Goal: Task Accomplishment & Management: Manage account settings

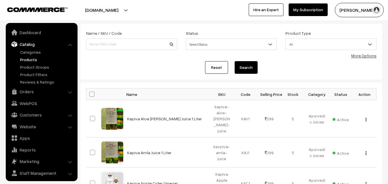
scroll to position [14, 0]
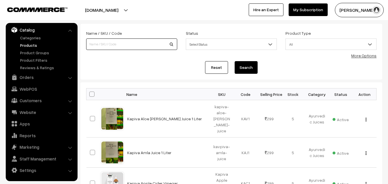
click at [106, 44] on input at bounding box center [131, 44] width 91 height 11
paste input "[PERSON_NAME]-seeds-250gms-nt"
type input "[PERSON_NAME]-seeds-250gms-nt"
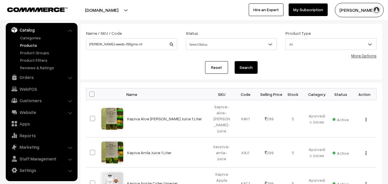
click at [246, 66] on button "Search" at bounding box center [246, 67] width 23 height 13
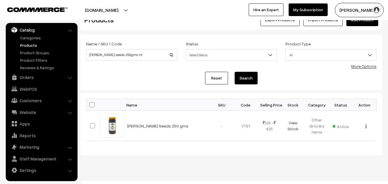
scroll to position [27, 0]
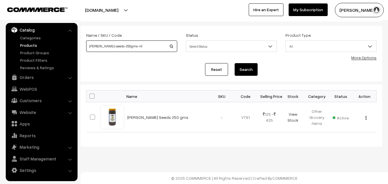
drag, startPoint x: 149, startPoint y: 46, endPoint x: 62, endPoint y: 46, distance: 87.1
click at [62, 46] on body "Thank you for showing interest. Our team will call you shortly. Close ksnatural…" at bounding box center [194, 78] width 388 height 211
paste input "telaga-pindi-ebh"
type input "telaga-pindi-ebh"
click at [251, 72] on button "Search" at bounding box center [246, 69] width 23 height 13
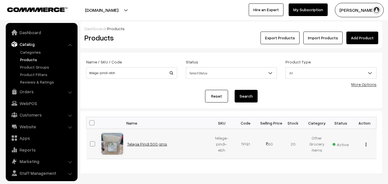
scroll to position [14, 0]
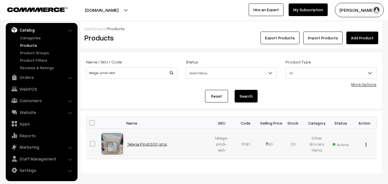
click at [159, 143] on link "Telaga Pindi 500 gms" at bounding box center [147, 144] width 40 height 5
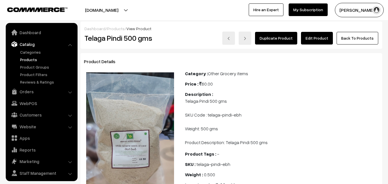
click at [320, 38] on link "Edit Product" at bounding box center [317, 38] width 32 height 13
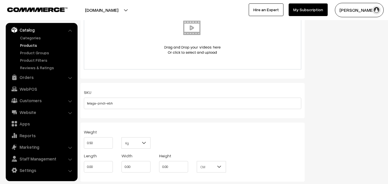
scroll to position [332, 0]
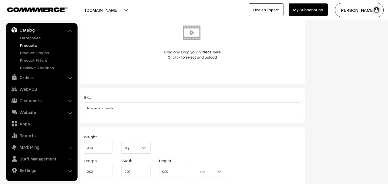
click at [28, 44] on link "Products" at bounding box center [47, 45] width 57 height 6
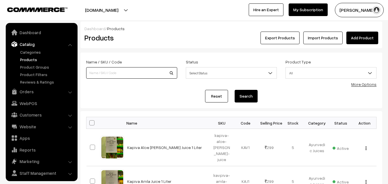
scroll to position [14, 0]
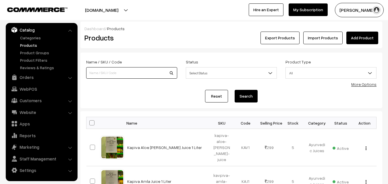
paste input "telagapindi"
type input "telagapindi"
click at [245, 93] on button "Search" at bounding box center [246, 96] width 23 height 13
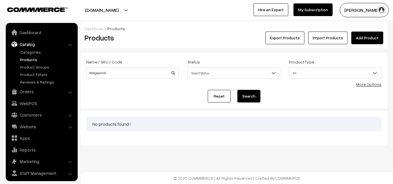
scroll to position [14, 0]
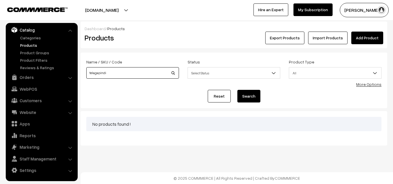
drag, startPoint x: 116, startPoint y: 74, endPoint x: 86, endPoint y: 75, distance: 29.9
click at [86, 75] on input "telagapindi" at bounding box center [132, 72] width 93 height 11
click at [248, 95] on button "Search" at bounding box center [248, 96] width 23 height 13
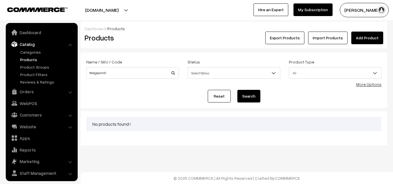
scroll to position [14, 0]
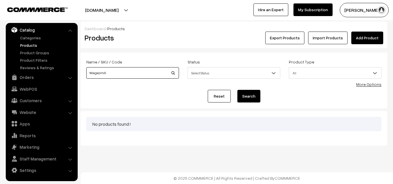
drag, startPoint x: 109, startPoint y: 74, endPoint x: 86, endPoint y: 73, distance: 23.6
click at [86, 73] on div "Name / SKU / Code telagapindi" at bounding box center [132, 70] width 101 height 24
paste input "Sesame Cake (తెలగపిండి)"
type input "Sesame Cake (తెలగపిండి)"
click at [252, 96] on button "Search" at bounding box center [248, 96] width 23 height 13
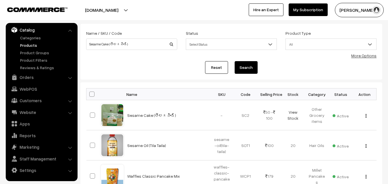
scroll to position [57, 0]
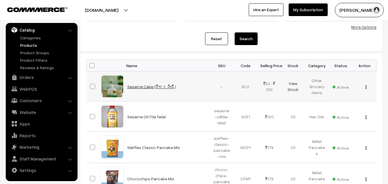
click at [139, 87] on link "Sesame Cake (తెలగపిండి)" at bounding box center [151, 86] width 49 height 5
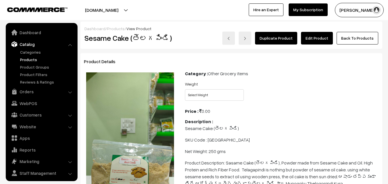
scroll to position [14, 0]
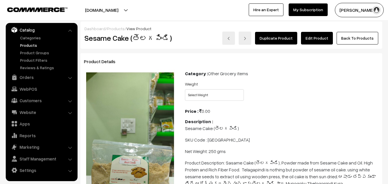
click at [316, 42] on link "Edit Product" at bounding box center [317, 38] width 32 height 13
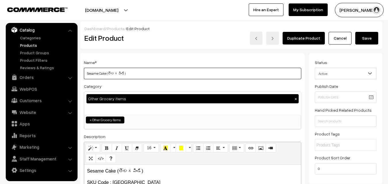
click at [87, 72] on input "Sesame Cake (తెలగపిండి)" at bounding box center [193, 73] width 218 height 11
paste input "Telagapindi"
drag, startPoint x: 87, startPoint y: 74, endPoint x: 103, endPoint y: 73, distance: 16.4
click at [103, 73] on input "Telagapindi Sesame Cake (తెలగపిండి)" at bounding box center [193, 73] width 218 height 11
type input "Telagapindi Sesame Cake (తెలగపిండి)"
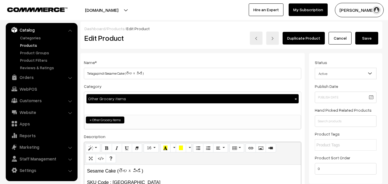
click at [117, 170] on p "Sesame Cake (తెలగపిండి)" at bounding box center [192, 171] width 211 height 7
paste div
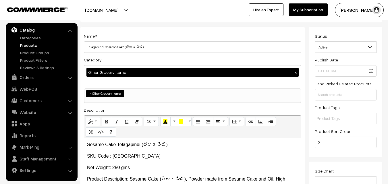
scroll to position [57, 0]
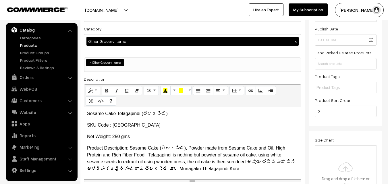
click at [160, 147] on p "Product Description: Sasame Cake (తెలగపిండి), Powder made from Sesame Cake and …" at bounding box center [192, 159] width 211 height 28
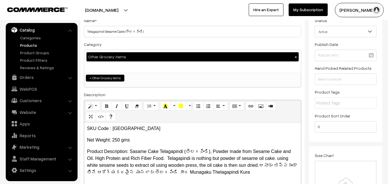
scroll to position [29, 0]
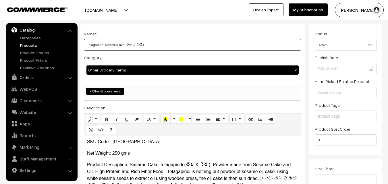
drag, startPoint x: 86, startPoint y: 44, endPoint x: 125, endPoint y: 45, distance: 38.8
click at [125, 45] on input "Telagapindi Sesame Cake (తెలగపిండి)" at bounding box center [193, 44] width 218 height 11
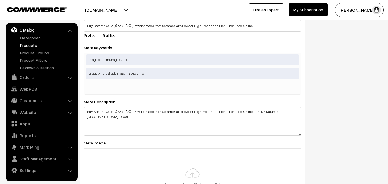
scroll to position [603, 0]
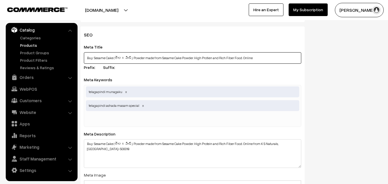
click at [95, 57] on input "Buy Sesame Cake (తెలగపిండి), Powder made from Sesame Cake Powder. High Protien …" at bounding box center [193, 57] width 218 height 11
paste input "Telagapindi|White Ses"
click at [110, 58] on input "Buy Telagapindi|White SesSesame Cake (తెలగపిండి), Powder made from Sesame Cake …" at bounding box center [193, 57] width 218 height 11
drag, startPoint x: 276, startPoint y: 57, endPoint x: 307, endPoint y: 57, distance: 30.7
click at [307, 57] on div "SEO Meta Title Buy Telagapindi|White SesSesame Cake (తెలగపిండి), Powder made fr…" at bounding box center [192, 151] width 233 height 250
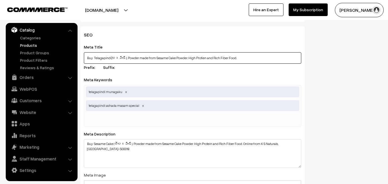
drag, startPoint x: 111, startPoint y: 57, endPoint x: 238, endPoint y: 56, distance: 127.3
click at [238, 56] on input "Buy Telagapindi|లగపిండి), Powder made from Sesame Cake Powder. High Protien and…" at bounding box center [193, 57] width 218 height 11
click at [87, 55] on input "Buy Telagapindi|" at bounding box center [193, 57] width 218 height 11
click at [94, 57] on input "Buy Telagapindi|" at bounding box center [193, 57] width 218 height 11
click at [118, 58] on input "Buy Telagapindi|" at bounding box center [193, 57] width 218 height 11
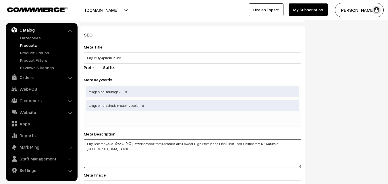
drag, startPoint x: 163, startPoint y: 145, endPoint x: 195, endPoint y: 144, distance: 31.6
click at [195, 144] on textarea "Buy Sesame Cake (తెలగపిండి), Powder made from Sesame Cake Powder. High Protein …" at bounding box center [193, 153] width 218 height 29
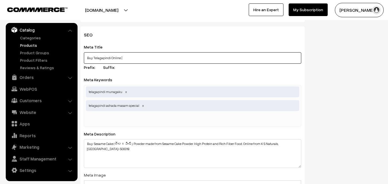
click at [134, 57] on input "Buy Telagapindi Online |" at bounding box center [193, 57] width 218 height 11
paste input "Sesame Cake Powder"
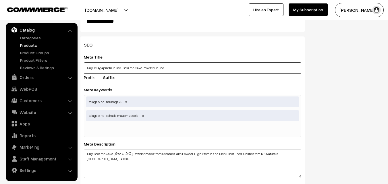
scroll to position [602, 0]
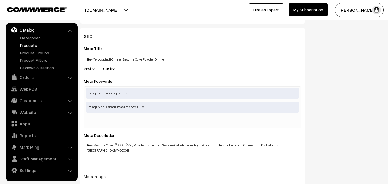
drag, startPoint x: 93, startPoint y: 60, endPoint x: 110, endPoint y: 59, distance: 17.0
click at [110, 59] on input "Buy Telagapindi Online | Sesame Cake Powder Online" at bounding box center [193, 59] width 218 height 11
type input "Buy Telagapindi Online | Sesame Cake Powder Online"
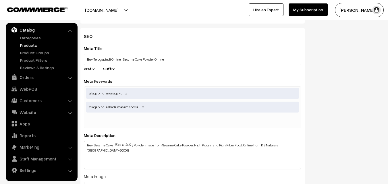
click at [95, 145] on textarea "Buy Sesame Cake (తెలగపిండి), Powder made from Sesame Cake Powder. High Protein …" at bounding box center [193, 155] width 218 height 29
paste textarea "Telagapindi"
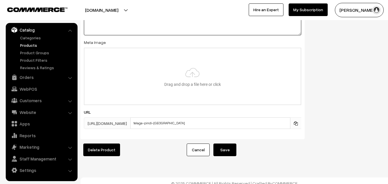
scroll to position [746, 0]
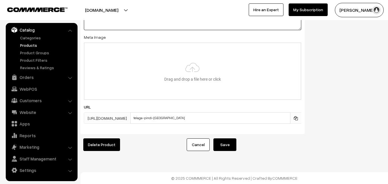
type textarea "Buy Telagapindi Sesame Cake (తెలగపిండి), Powder made from Sesame Cake Powder. H…"
click at [227, 141] on button "Save" at bounding box center [225, 145] width 23 height 13
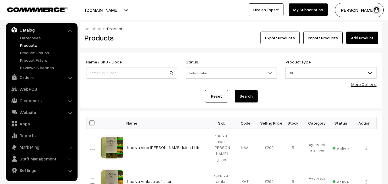
click at [27, 45] on link "Products" at bounding box center [47, 45] width 57 height 6
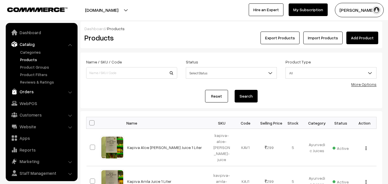
click at [35, 94] on link "Orders" at bounding box center [41, 91] width 68 height 10
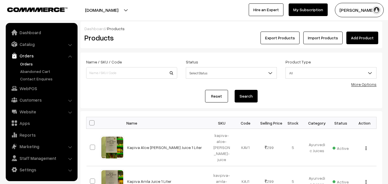
click at [28, 66] on link "Orders" at bounding box center [47, 64] width 57 height 6
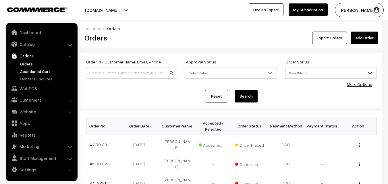
click at [32, 71] on link "Abandoned Cart" at bounding box center [47, 71] width 57 height 6
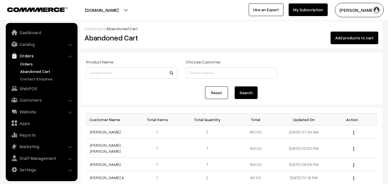
click at [31, 62] on link "Orders" at bounding box center [47, 64] width 57 height 6
